Goal: Task Accomplishment & Management: Use online tool/utility

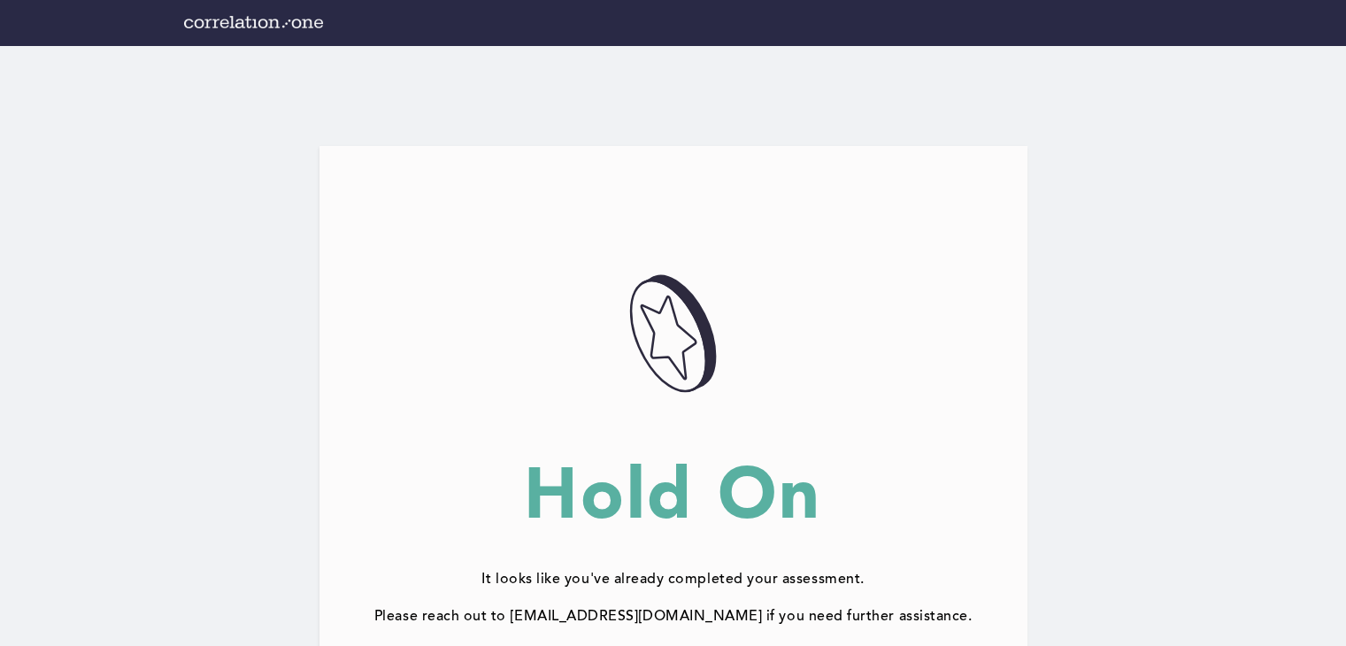
click at [519, 280] on div "057AD4DE-3A83-4F67-BF04-CCFE452D1238@1.5x" at bounding box center [673, 335] width 708 height 123
click at [242, 26] on img at bounding box center [253, 22] width 139 height 12
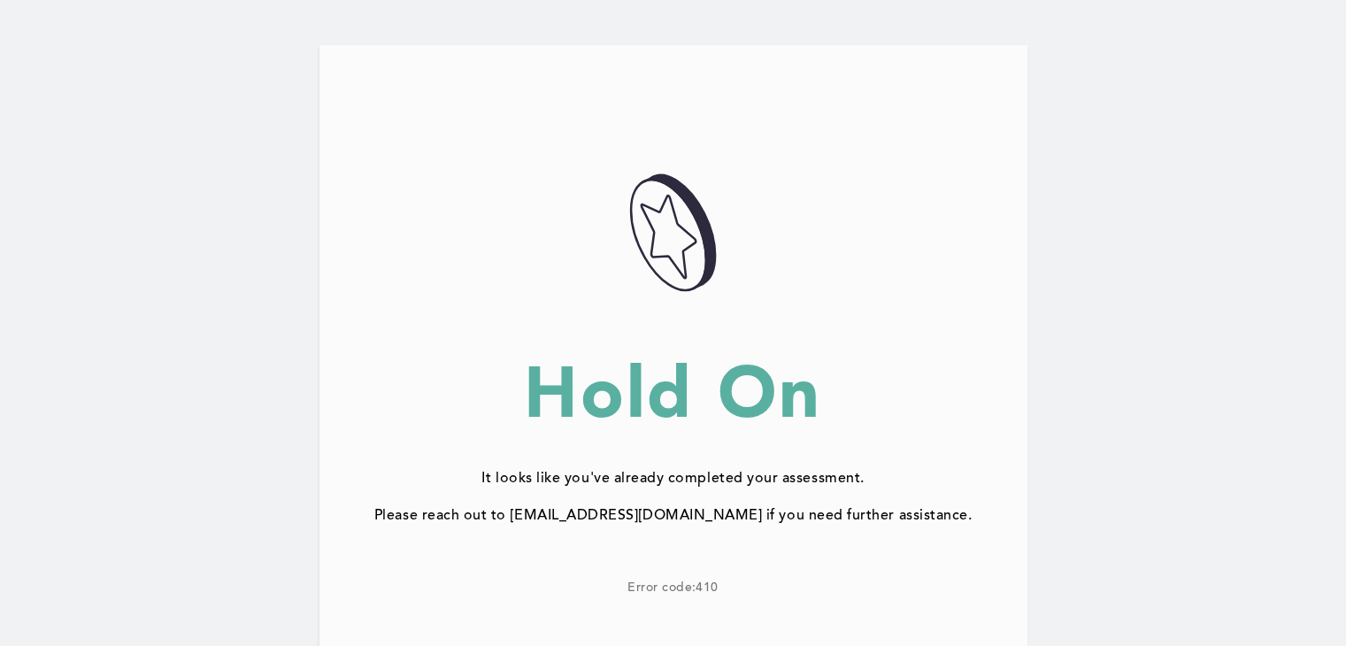
scroll to position [106, 0]
